Goal: Information Seeking & Learning: Learn about a topic

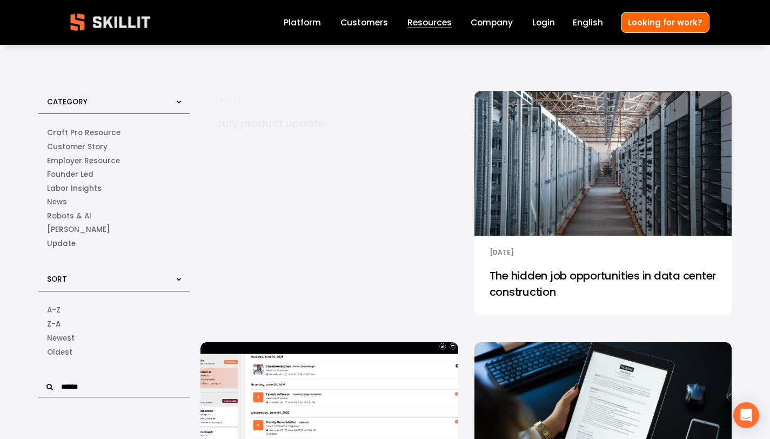
click at [551, 248] on div "[PERSON_NAME] [DATE] [PERSON_NAME] [DATE]" at bounding box center [603, 247] width 257 height 23
click at [571, 202] on img at bounding box center [603, 163] width 260 height 146
click at [571, 201] on img at bounding box center [603, 163] width 260 height 146
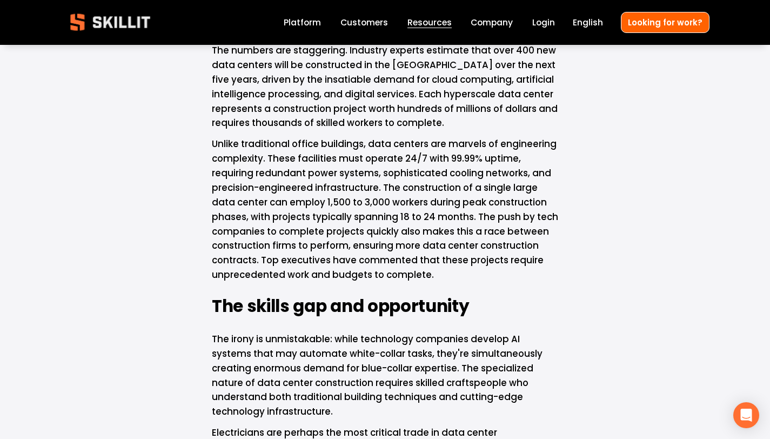
scroll to position [545, 0]
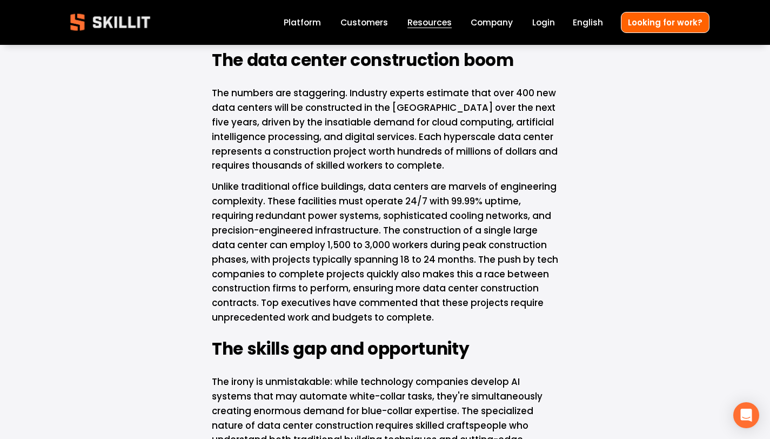
click at [376, 24] on link "Customers" at bounding box center [365, 22] width 48 height 15
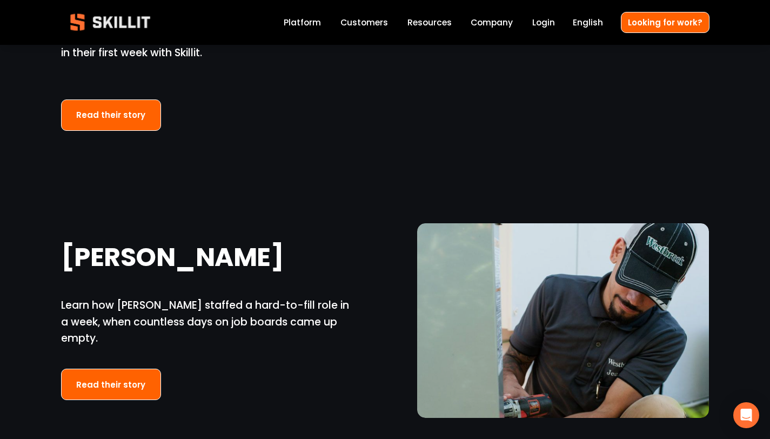
scroll to position [854, 0]
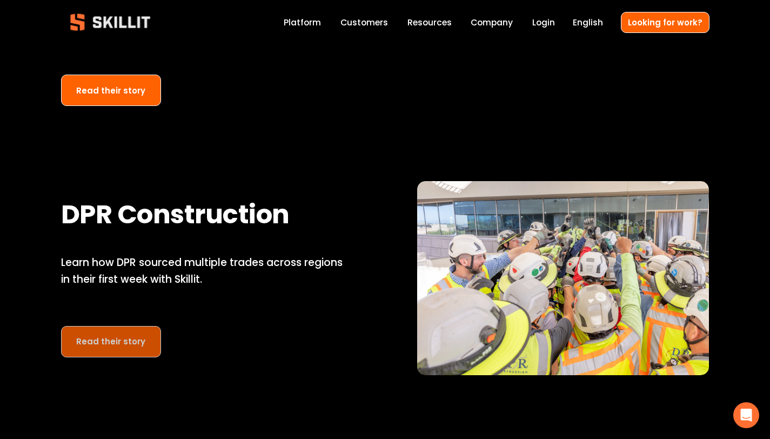
click at [108, 344] on link "Read their story" at bounding box center [111, 342] width 101 height 32
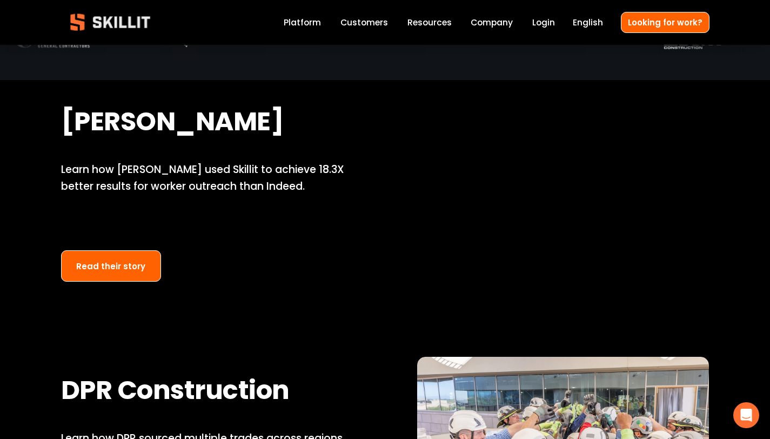
scroll to position [622, 0]
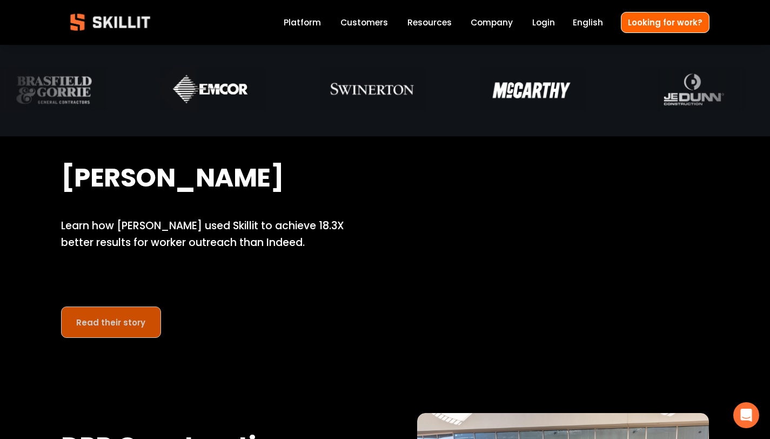
click at [117, 326] on link "Read their story" at bounding box center [111, 322] width 101 height 32
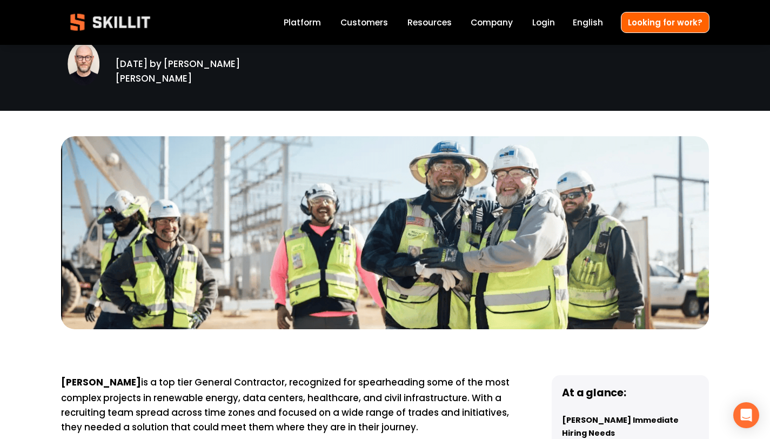
scroll to position [223, 0]
